Goal: Information Seeking & Learning: Learn about a topic

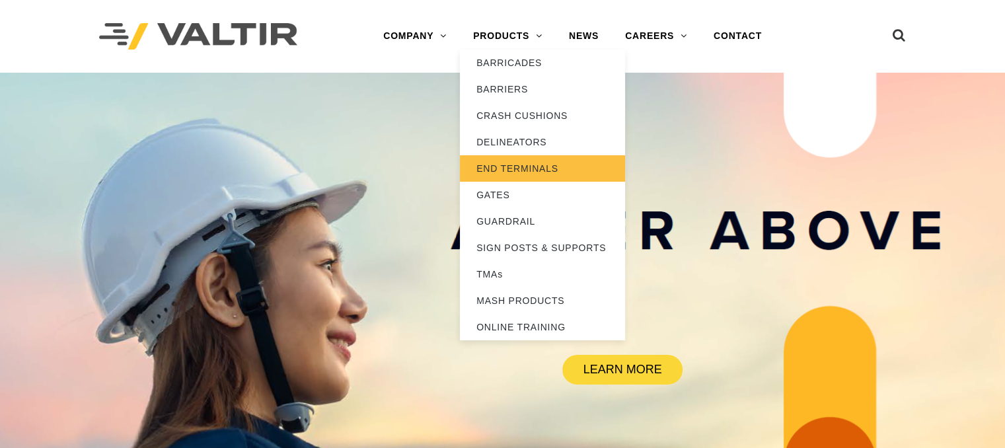
click at [522, 170] on link "END TERMINALS" at bounding box center [542, 168] width 165 height 26
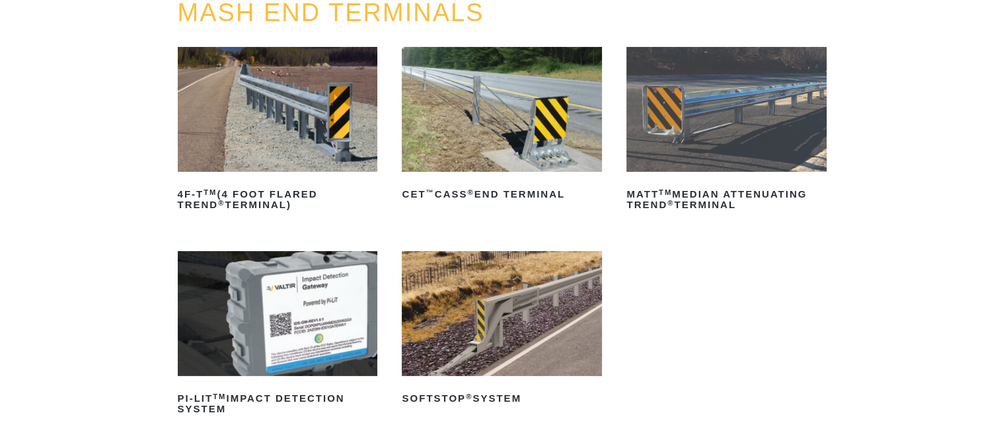
scroll to position [198, 0]
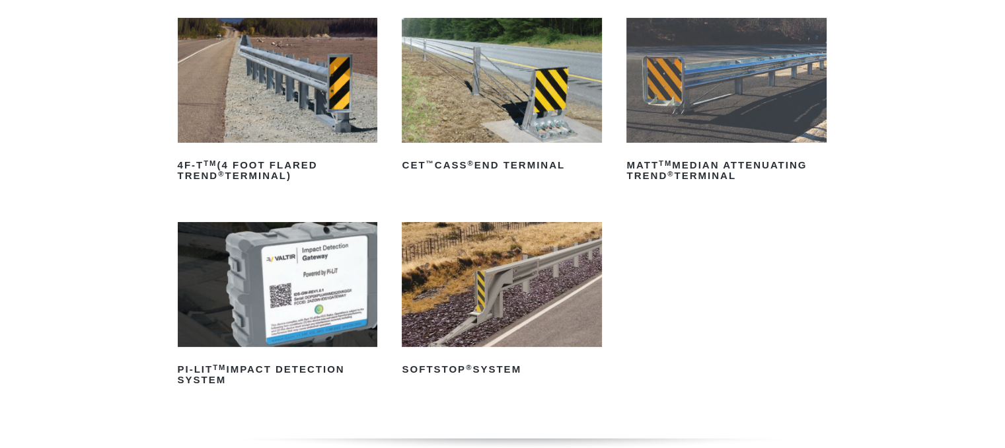
click at [487, 293] on img at bounding box center [502, 284] width 200 height 125
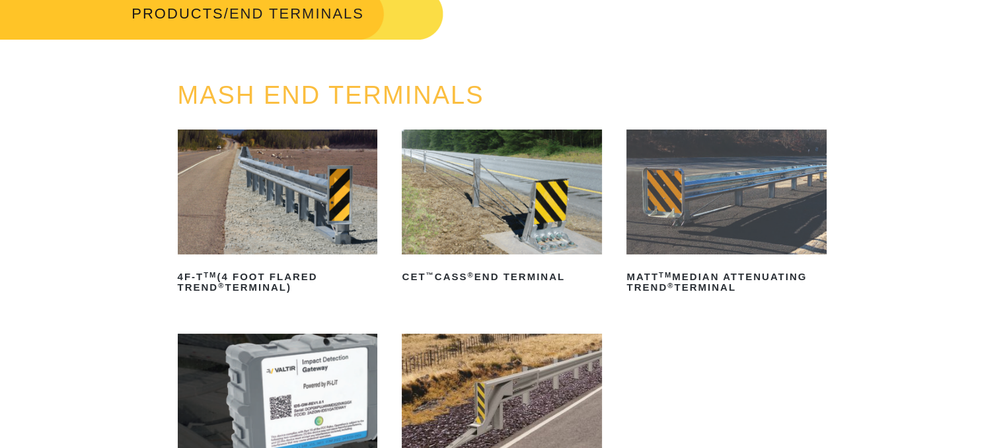
scroll to position [66, 0]
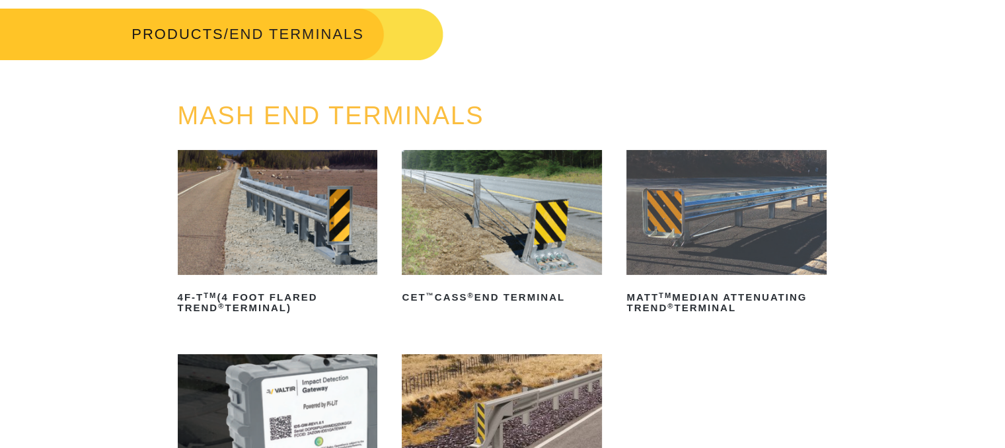
click at [262, 223] on img at bounding box center [278, 212] width 200 height 125
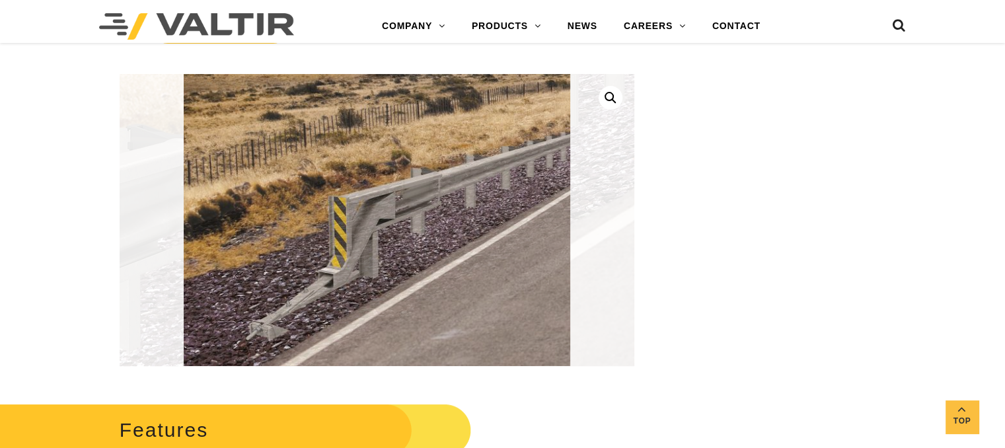
scroll to position [330, 0]
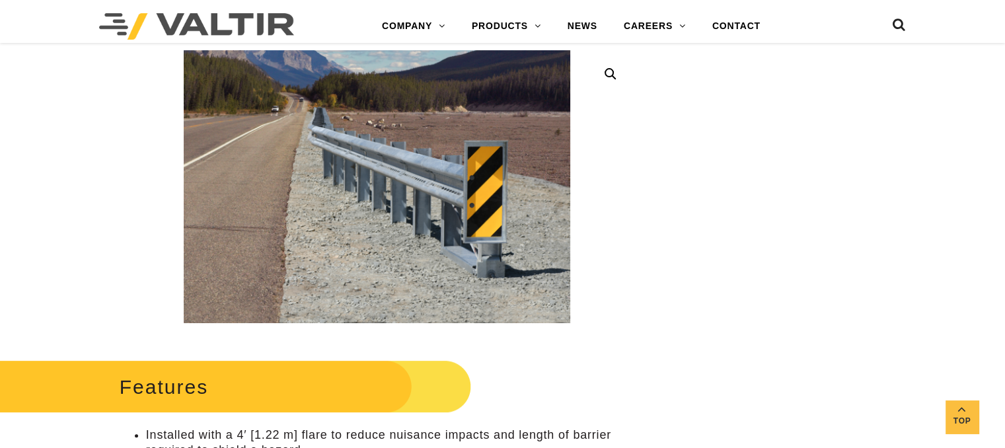
scroll to position [396, 0]
